Goal: Navigation & Orientation: Find specific page/section

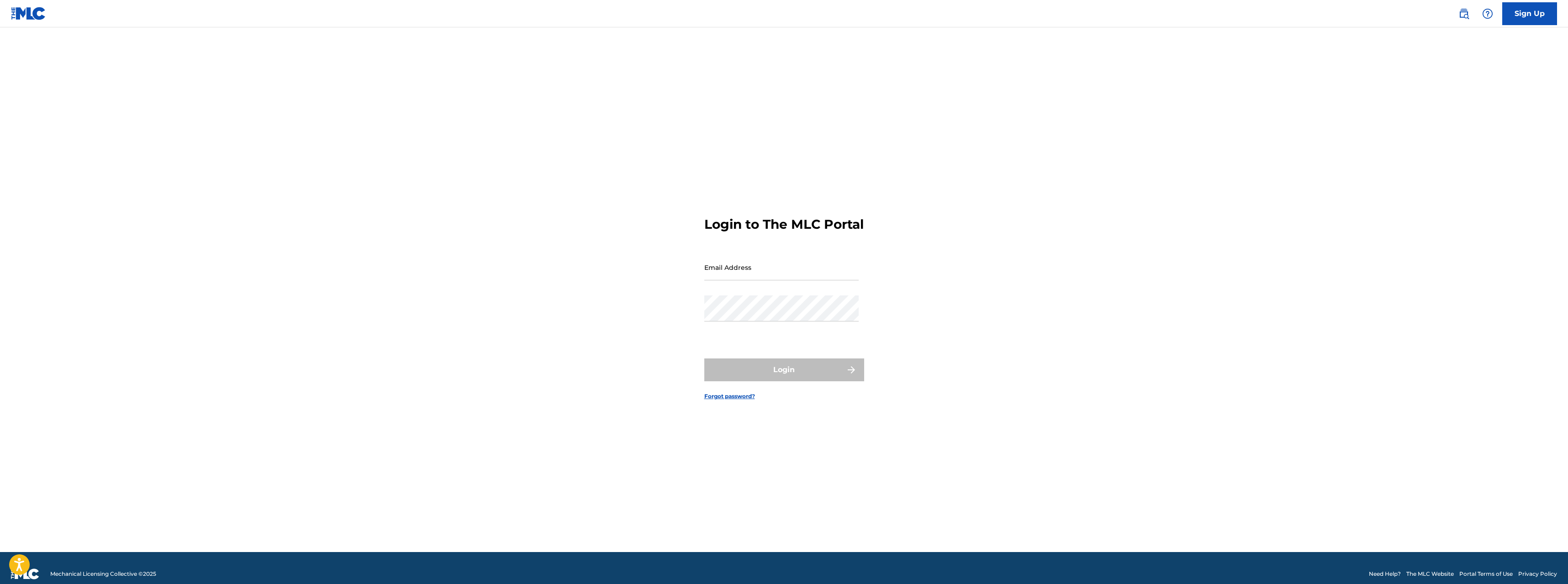
click at [750, 280] on input "Email Address" at bounding box center [781, 267] width 154 height 26
click at [743, 280] on input "Email Address" at bounding box center [781, 267] width 154 height 26
click at [757, 336] on div "Password" at bounding box center [781, 315] width 154 height 41
type input "[DOMAIN_NAME][EMAIL_ADDRESS][DOMAIN_NAME]"
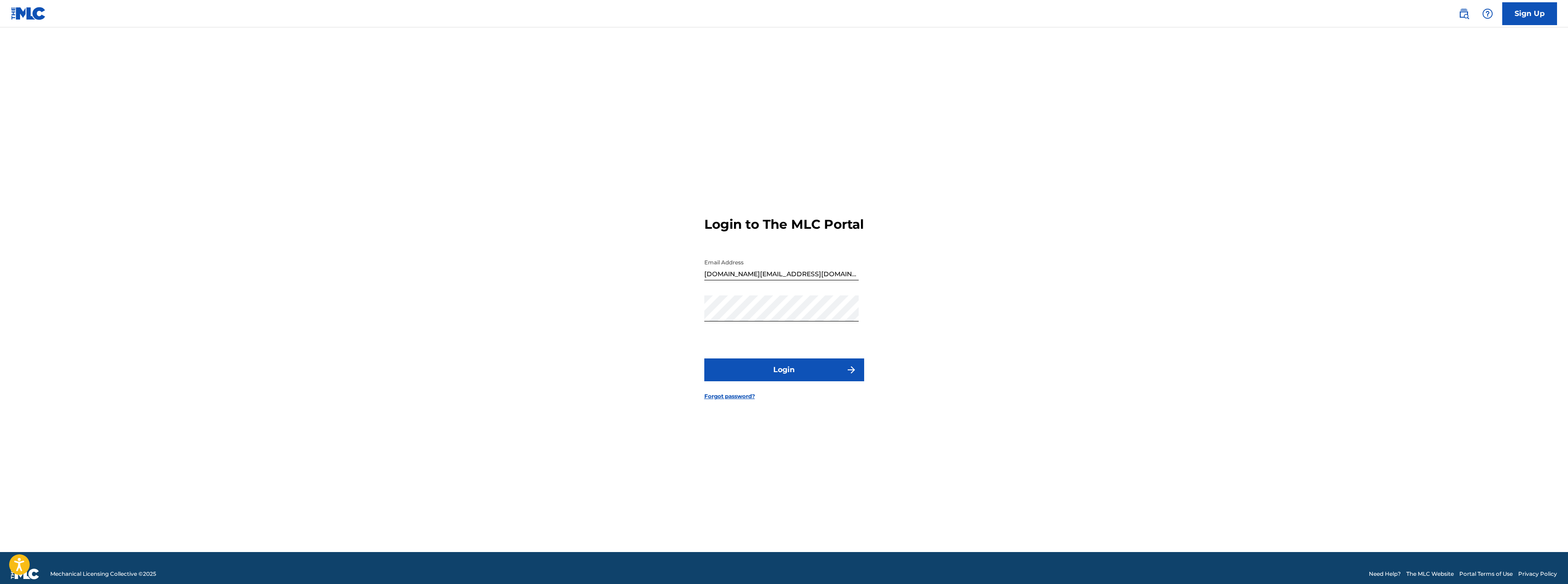
click at [763, 381] on button "Login" at bounding box center [784, 369] width 159 height 23
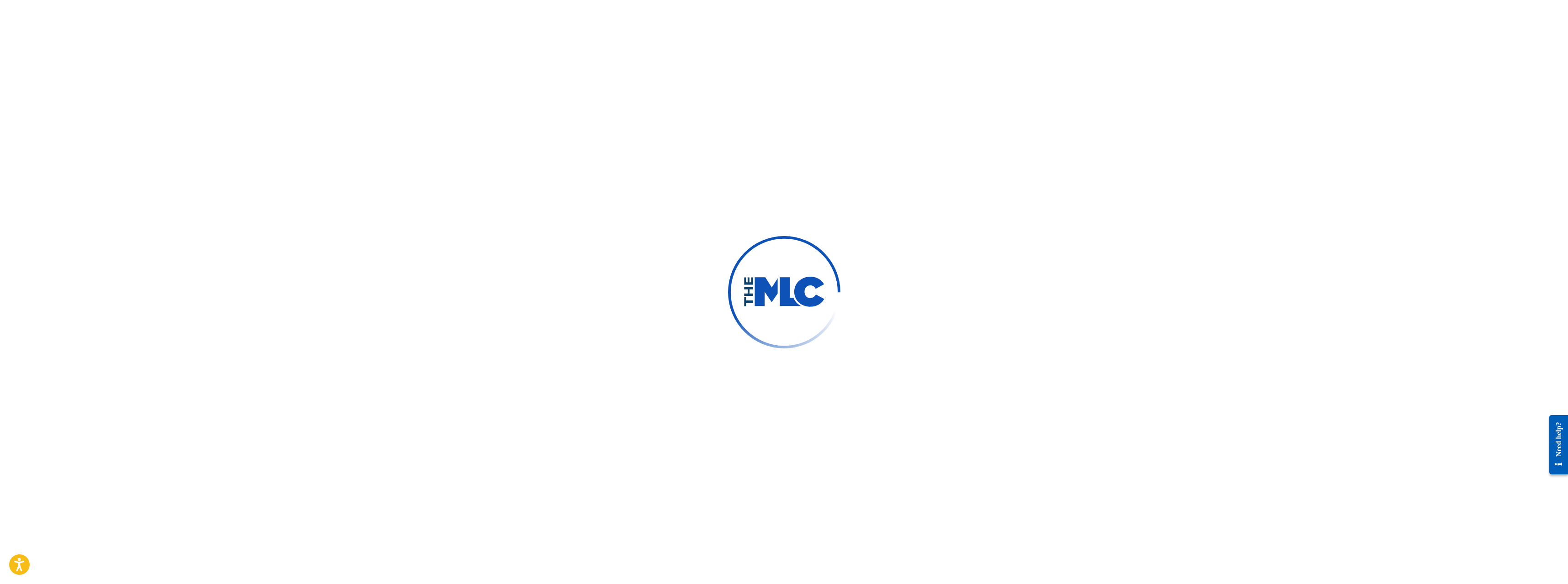
scroll to position [17, 0]
click at [292, 412] on div at bounding box center [784, 292] width 1568 height 584
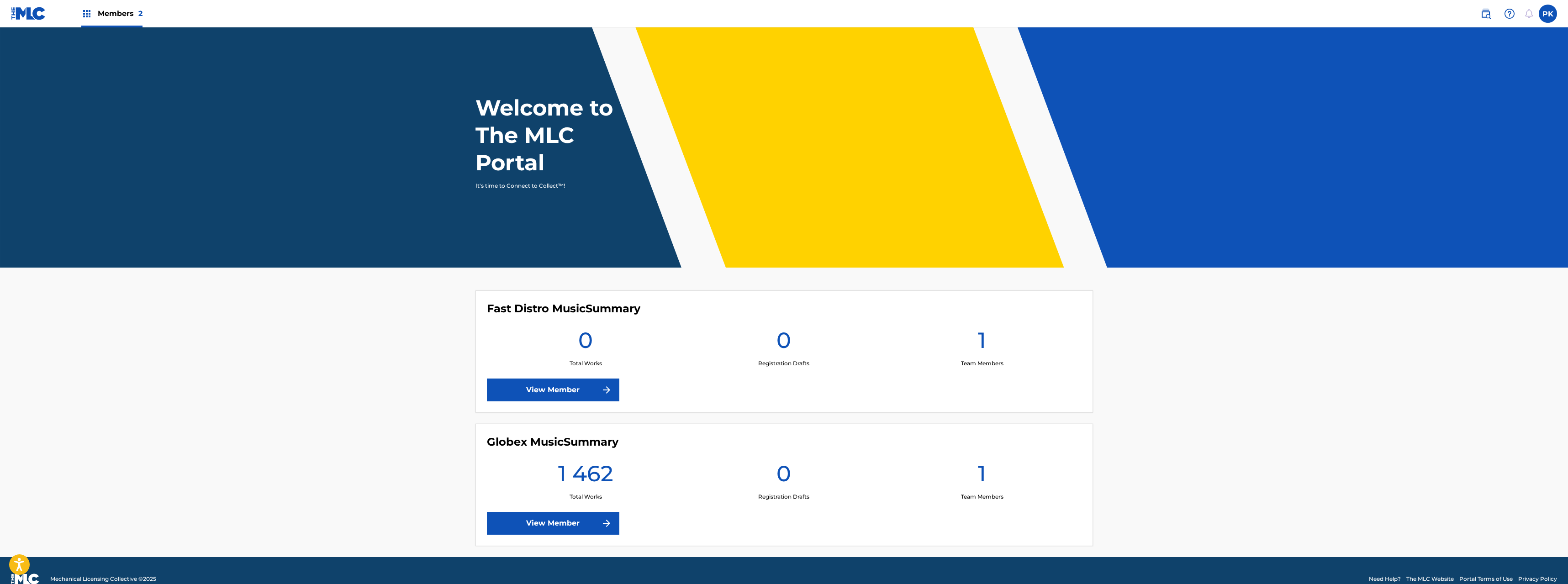
click at [527, 518] on link "View Member" at bounding box center [553, 523] width 132 height 23
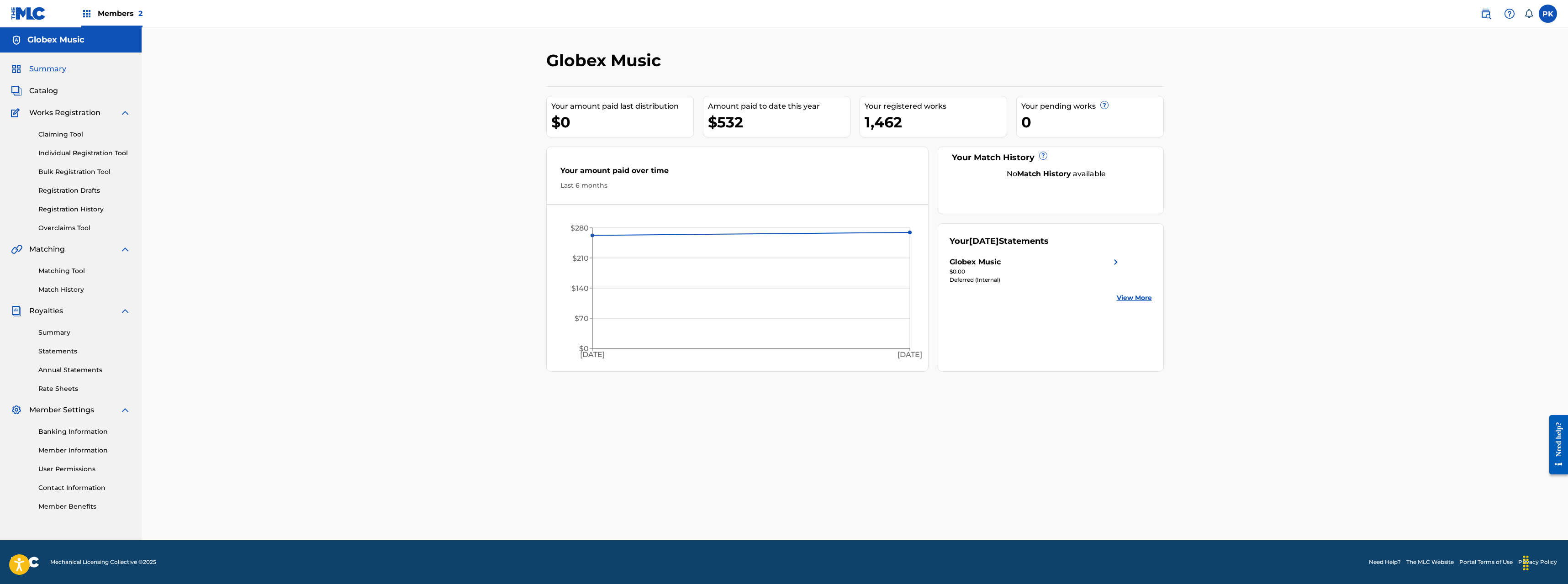
click at [36, 73] on span "Summary" at bounding box center [47, 68] width 37 height 11
